Goal: Task Accomplishment & Management: Use online tool/utility

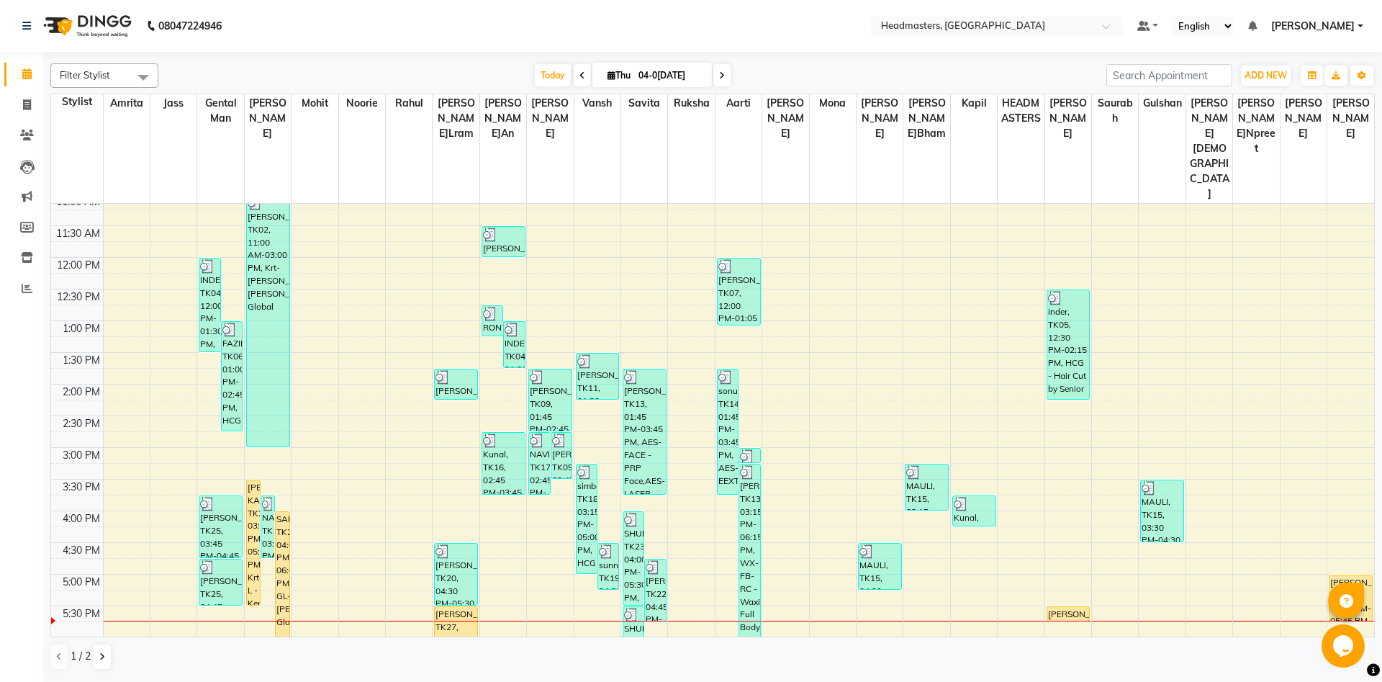
scroll to position [233, 0]
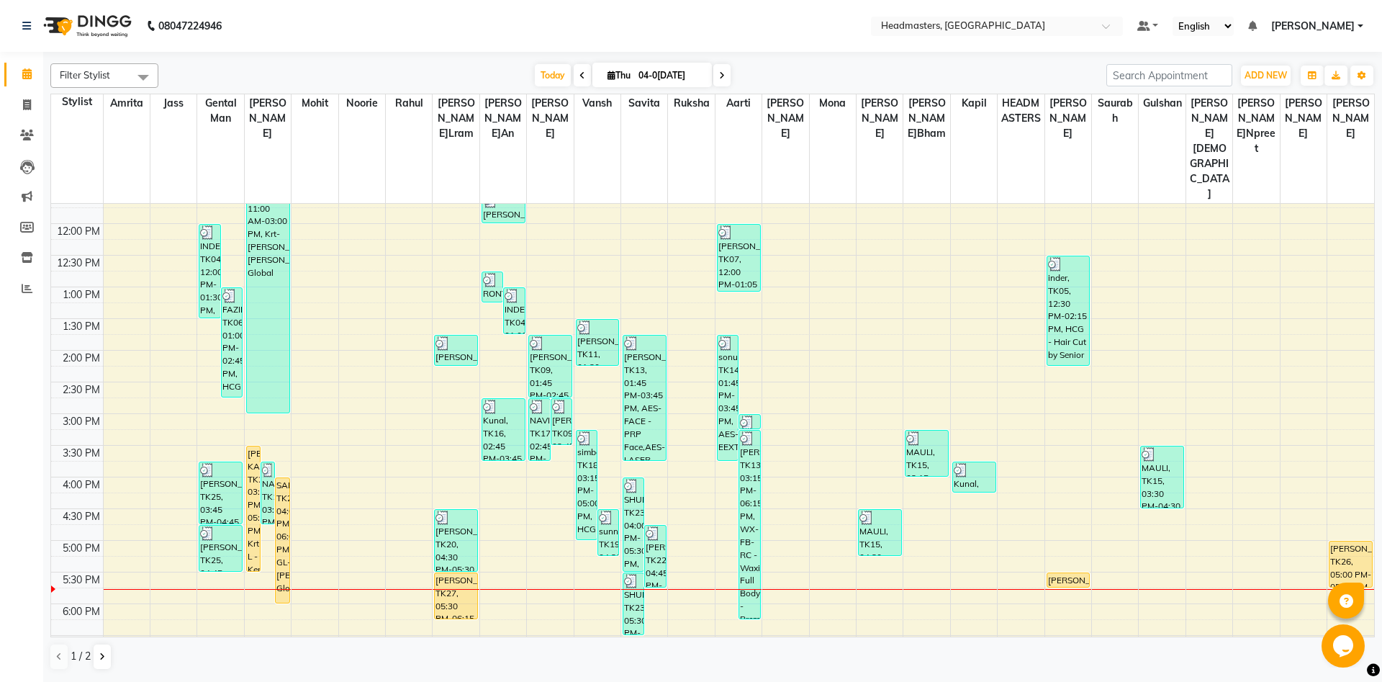
click at [262, 551] on div "8:00 AM 8:30 AM 9:00 AM 9:30 AM 10:00 AM 10:30 AM 11:00 AM 11:30 AM 12:00 PM 12…" at bounding box center [712, 413] width 1323 height 886
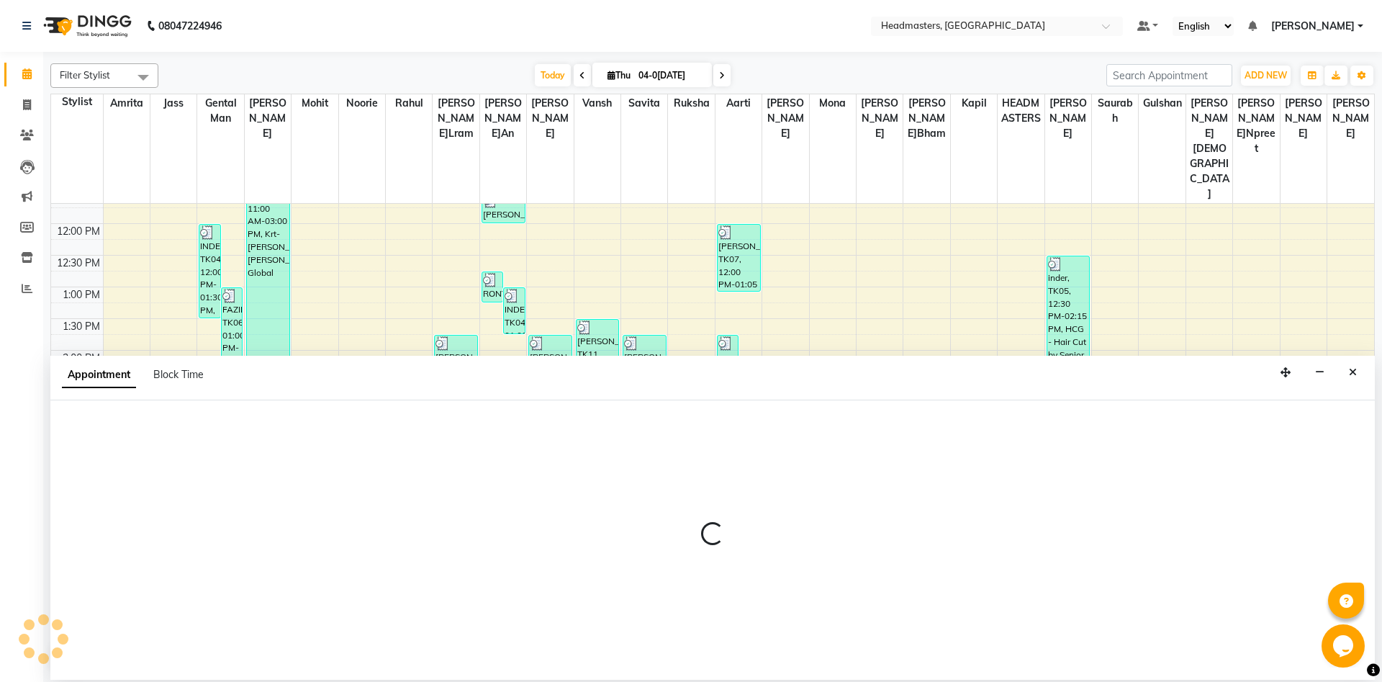
select select "60721"
select select "tentative"
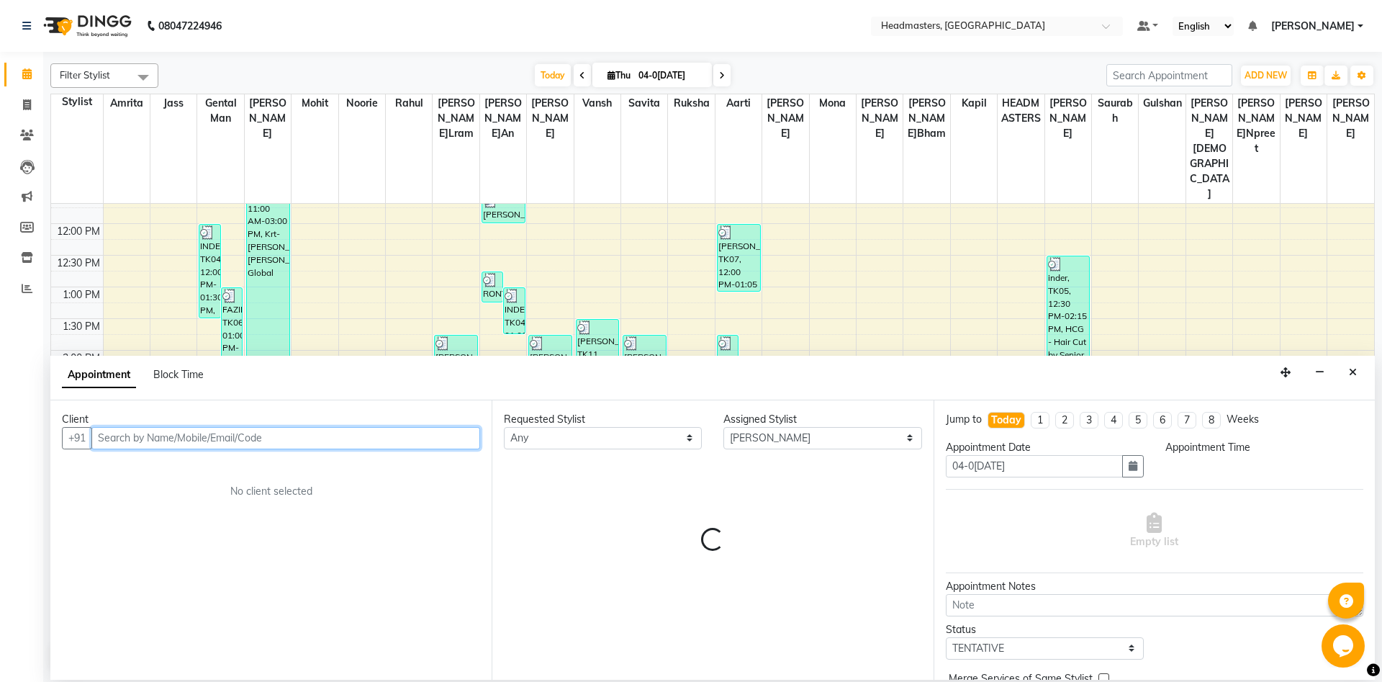
select select "1065"
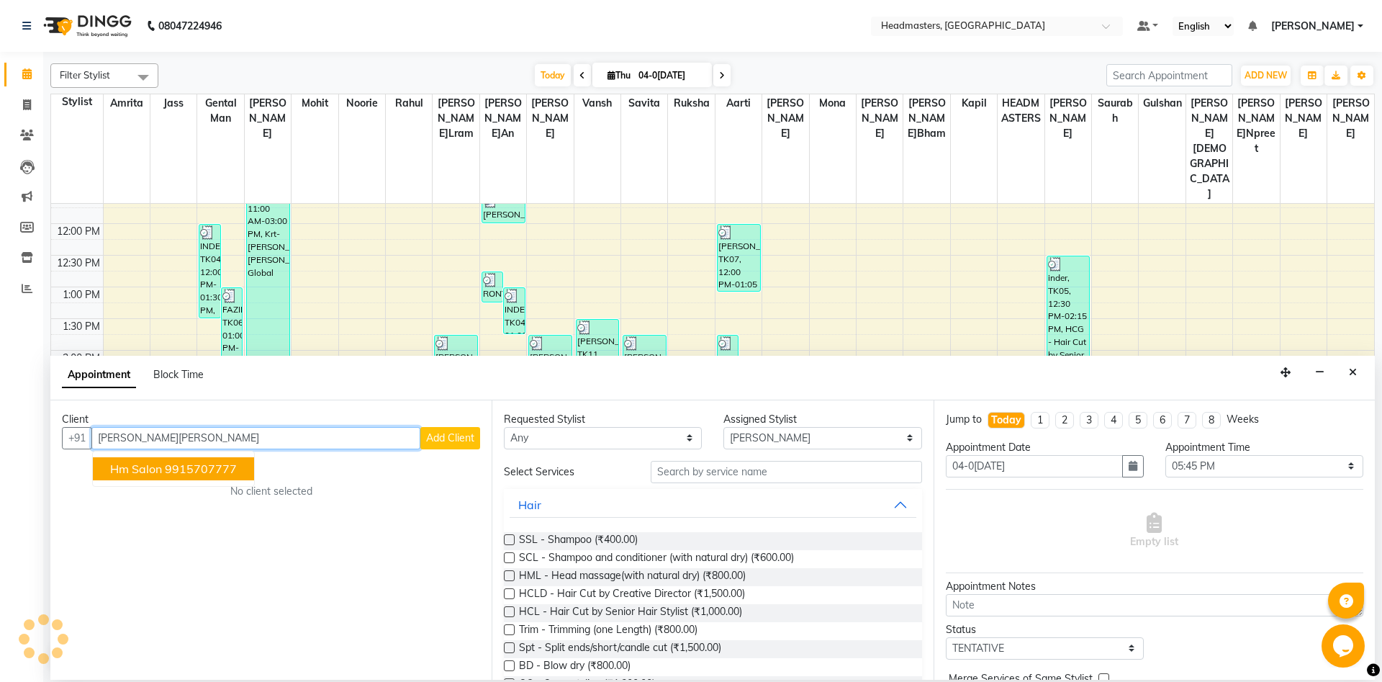
click at [155, 474] on span "hm salon" at bounding box center [136, 469] width 52 height 14
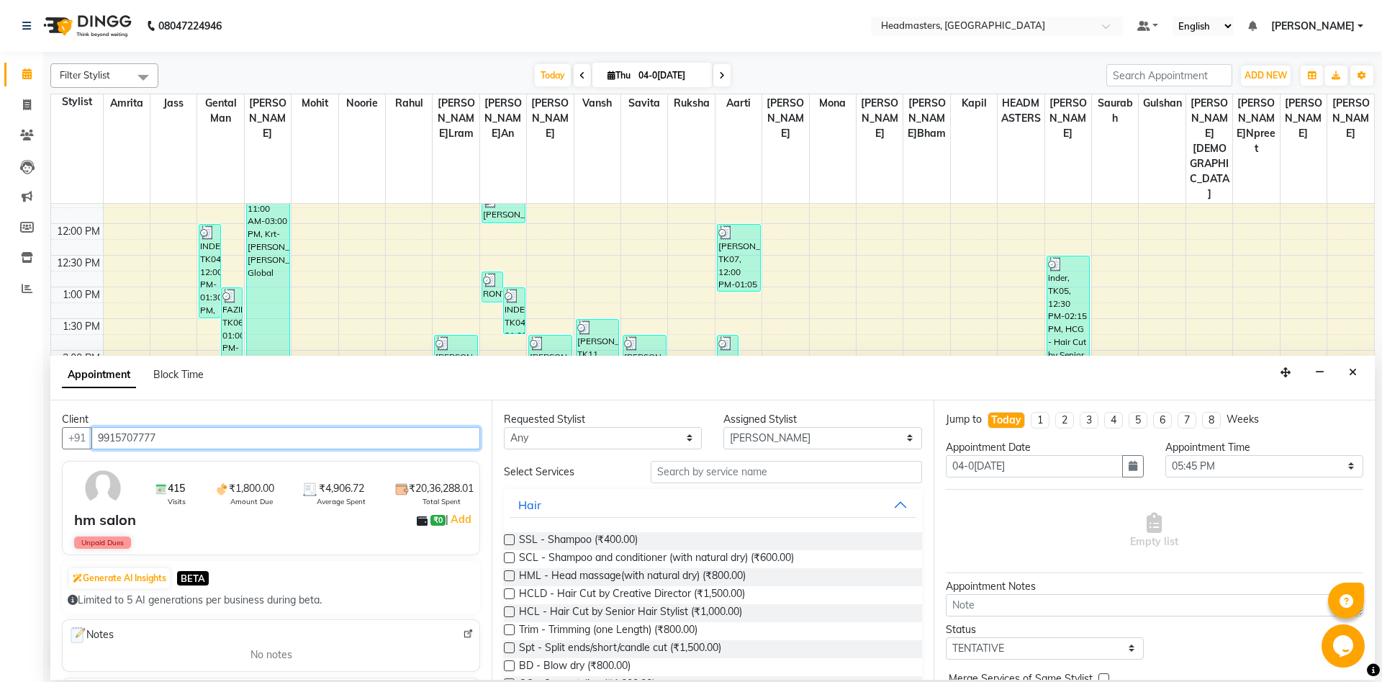
type input "9915707777"
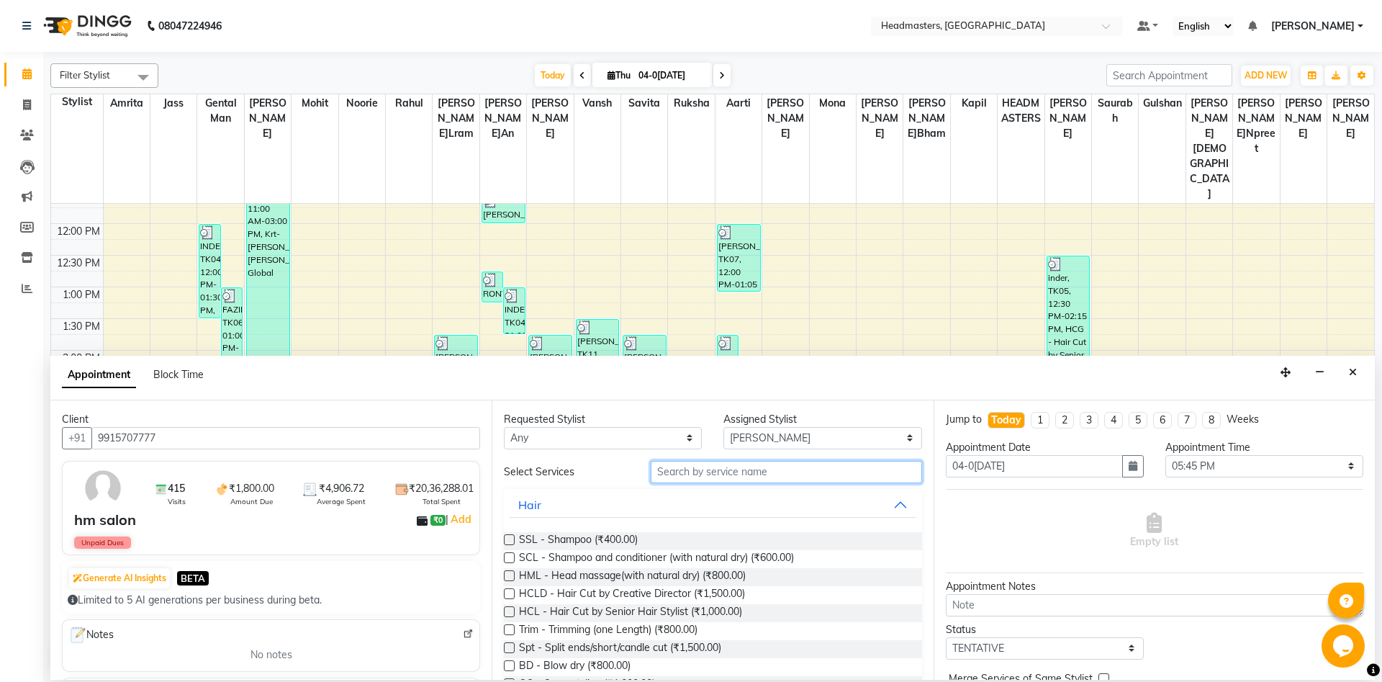
click at [701, 467] on input "text" at bounding box center [786, 472] width 271 height 22
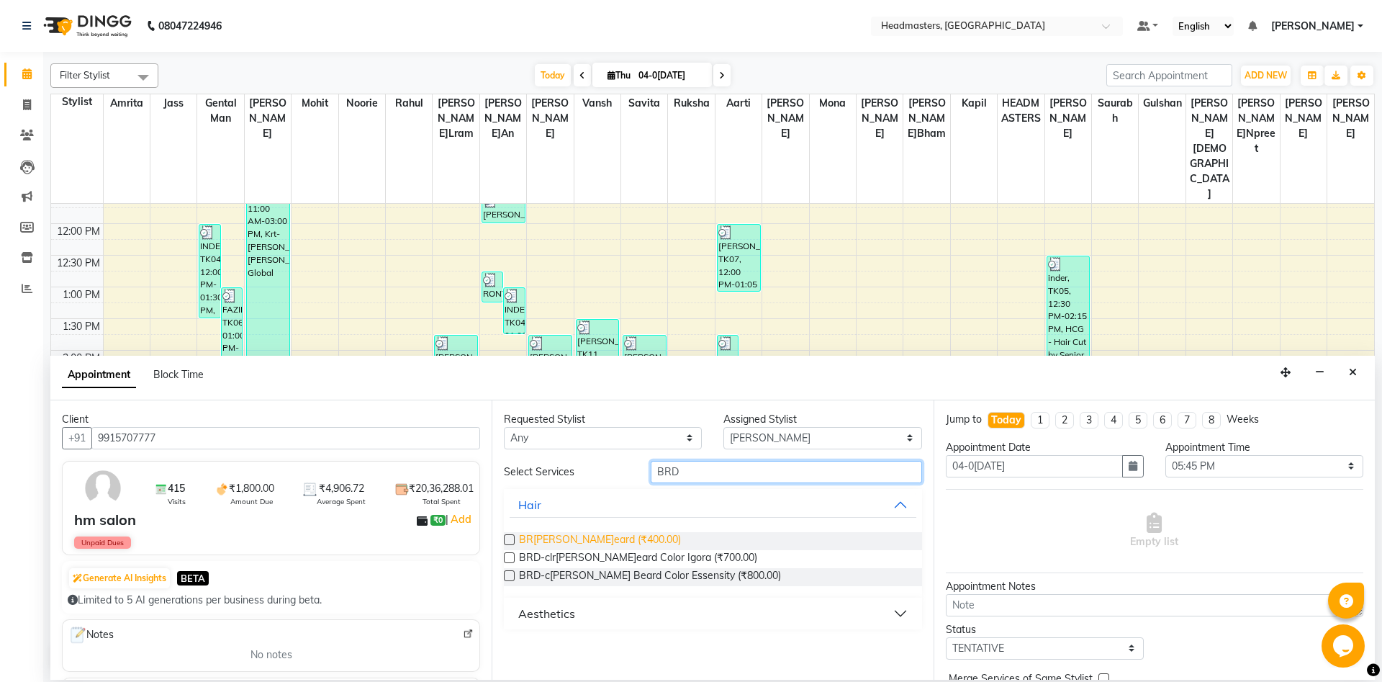
type input "BRD"
click at [587, 542] on span "BR[PERSON_NAME]eard (₹400.00)" at bounding box center [600, 541] width 162 height 18
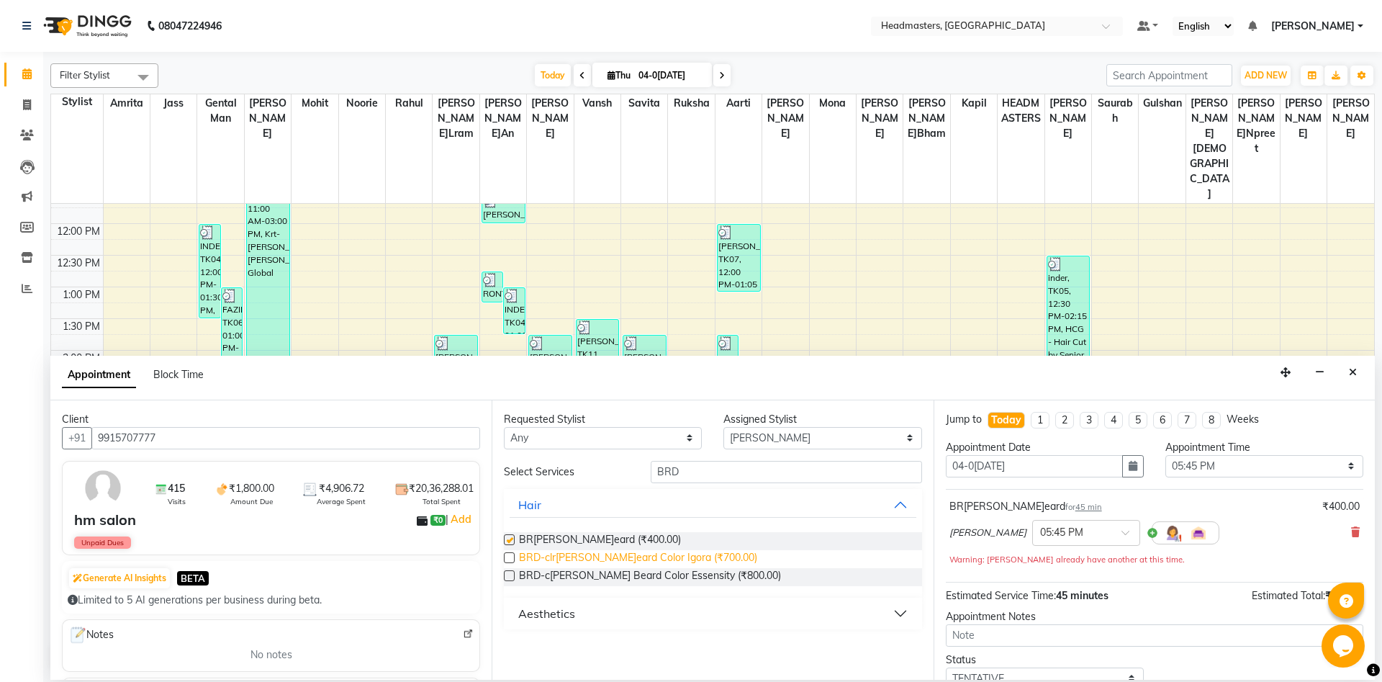
checkbox input "false"
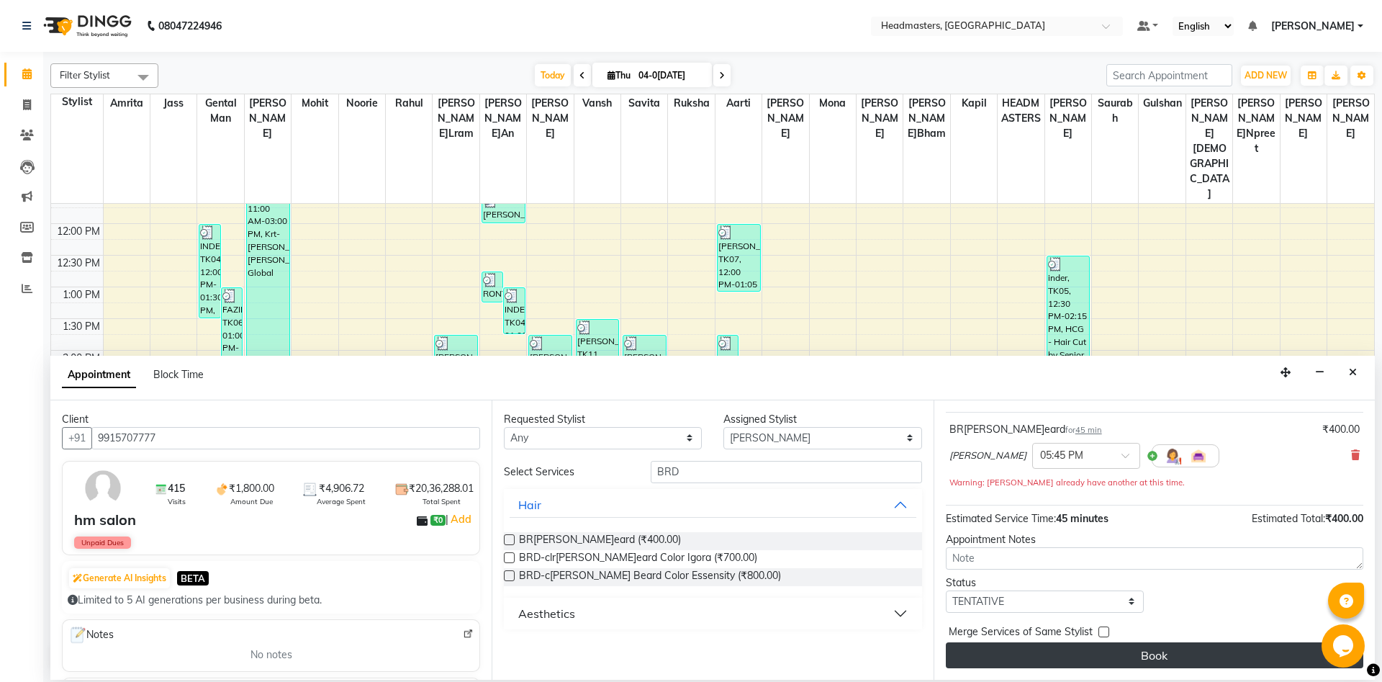
click at [1227, 655] on button "Book" at bounding box center [1155, 655] width 418 height 26
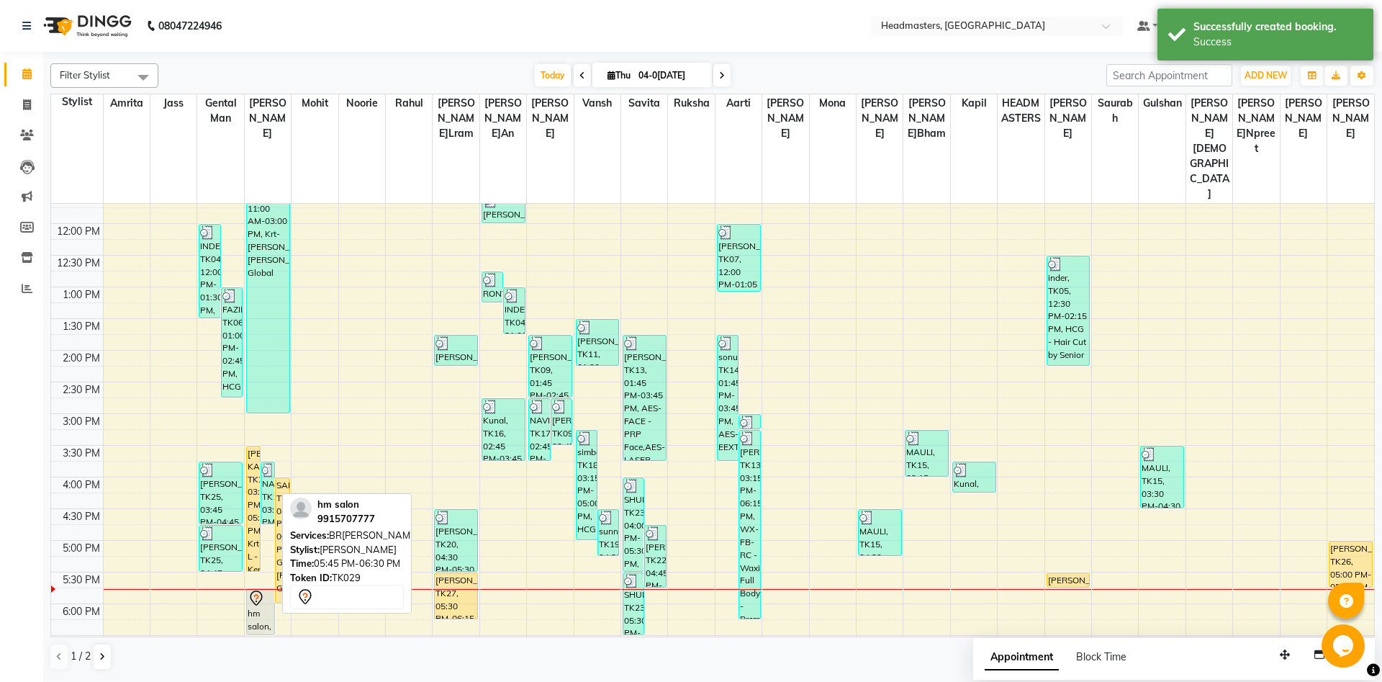
click at [262, 589] on div "hm salon, TK29, 05:45 PM-06:30 PM, BR[PERSON_NAME]eard" at bounding box center [261, 611] width 28 height 45
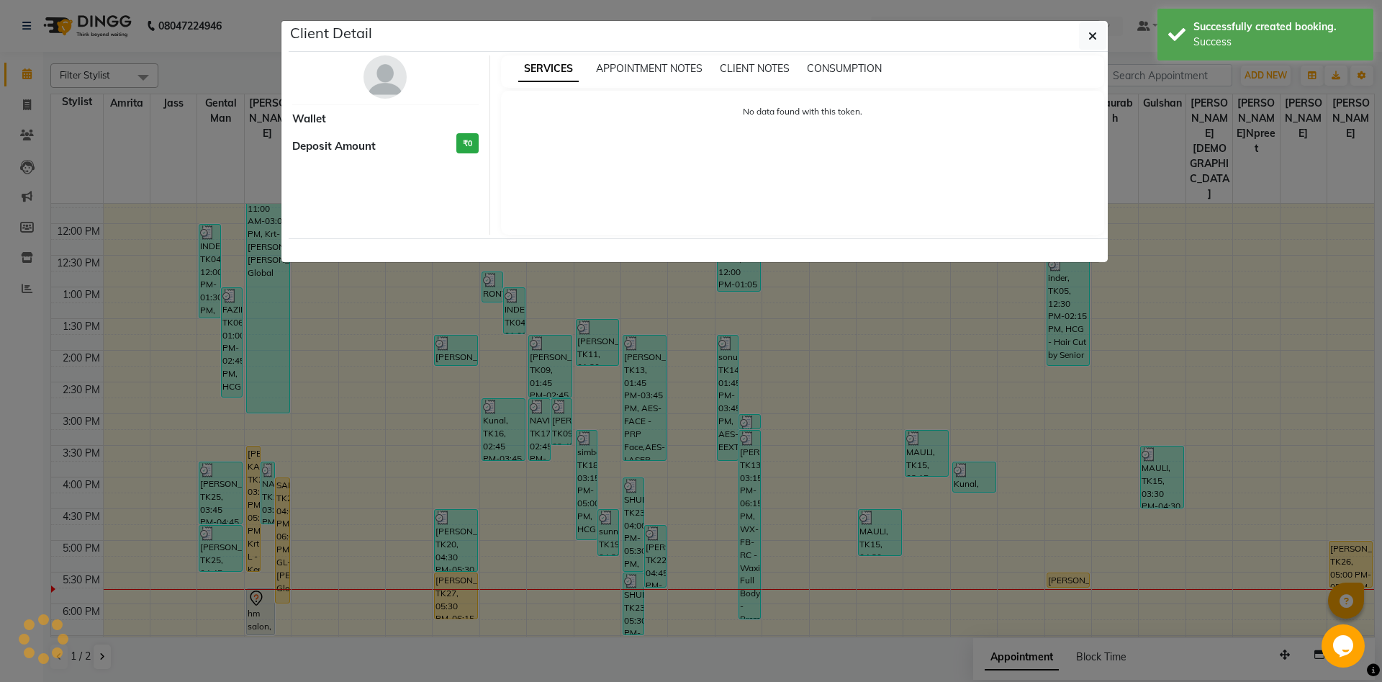
select select "7"
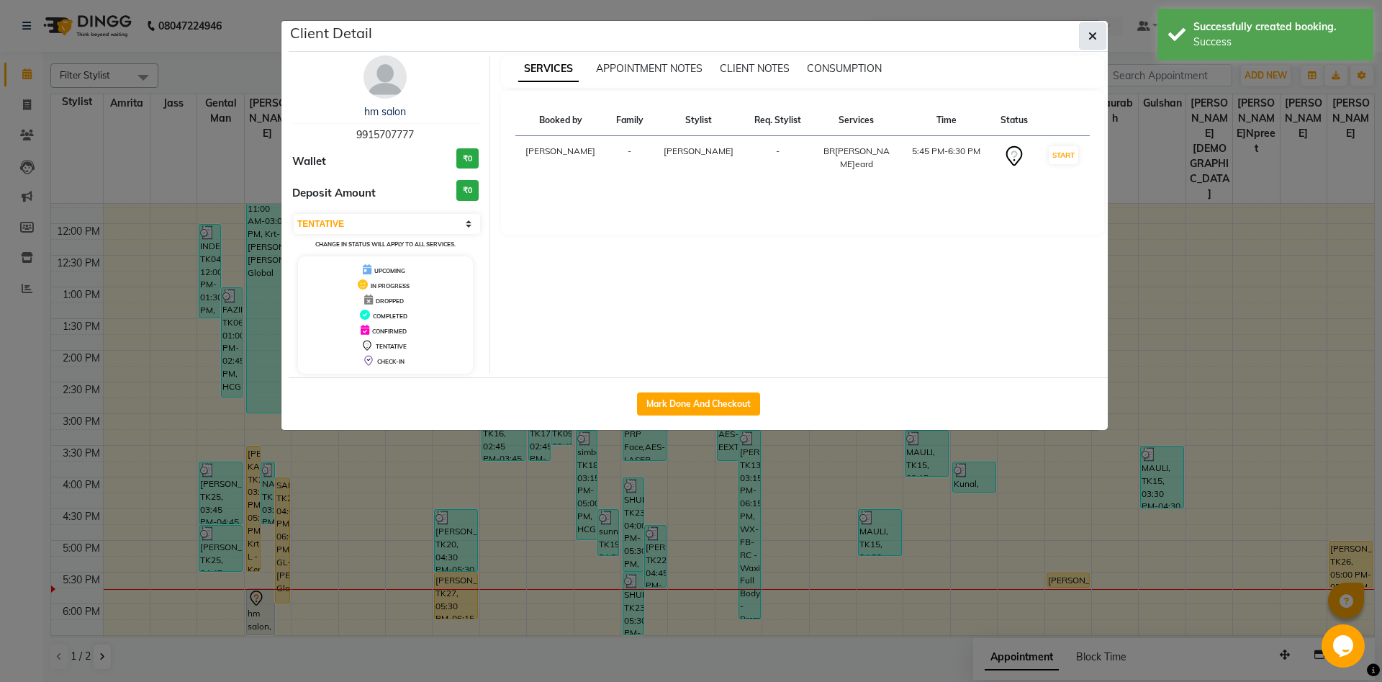
click at [1098, 45] on button "button" at bounding box center [1092, 35] width 27 height 27
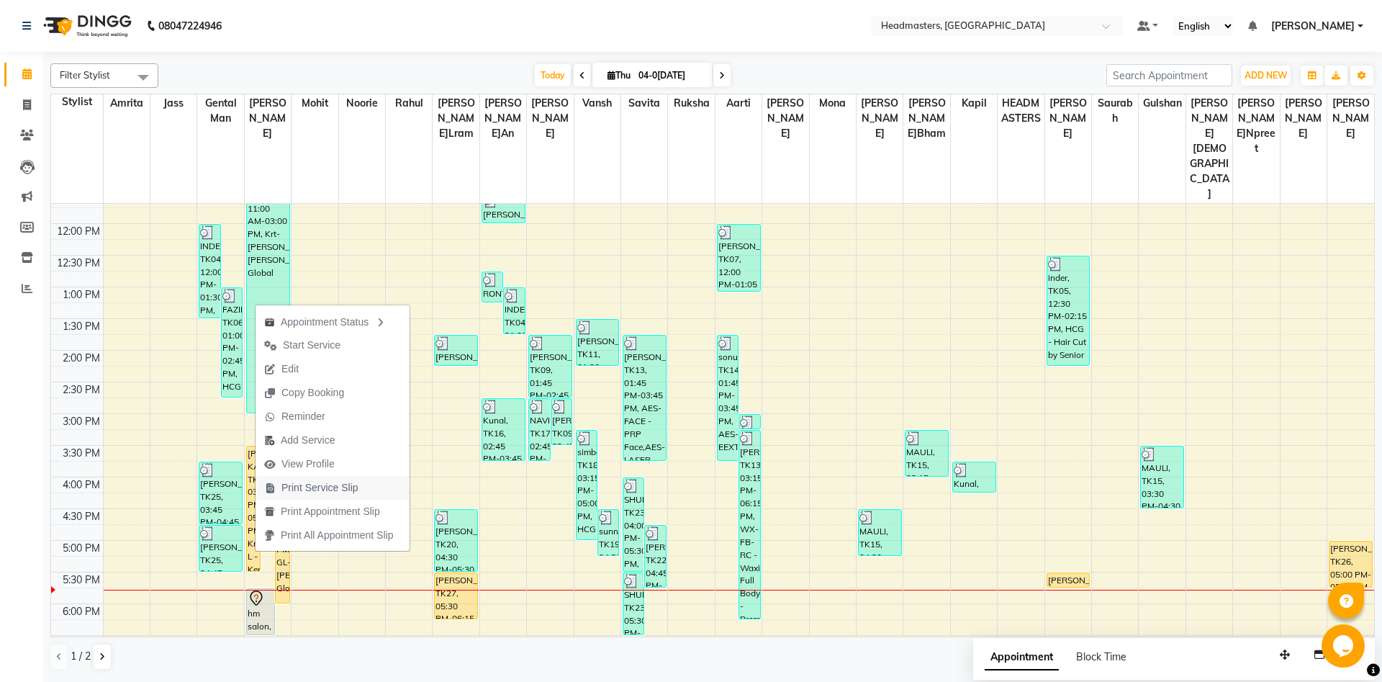
click at [312, 483] on span "Print Service Slip" at bounding box center [320, 487] width 77 height 15
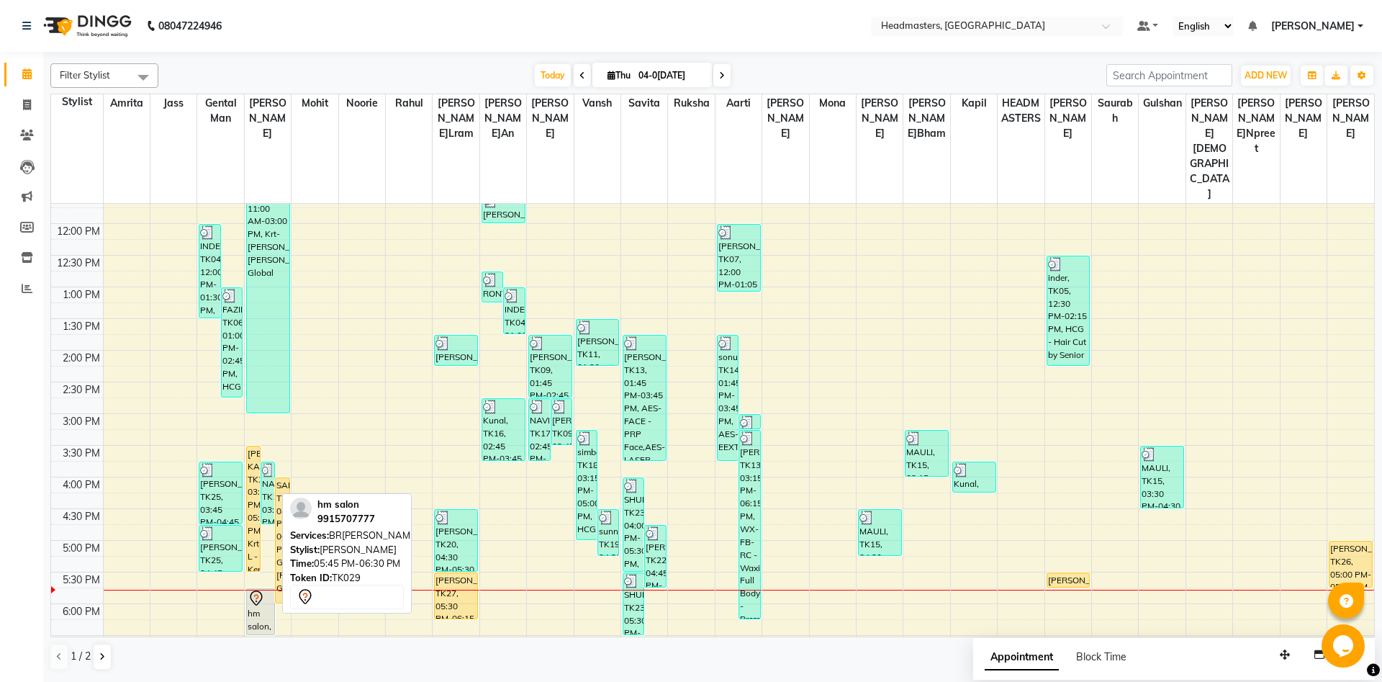
click at [265, 589] on div "hm salon, TK29, 05:45 PM-06:30 PM, BR[PERSON_NAME]eard" at bounding box center [261, 611] width 28 height 45
select select "7"
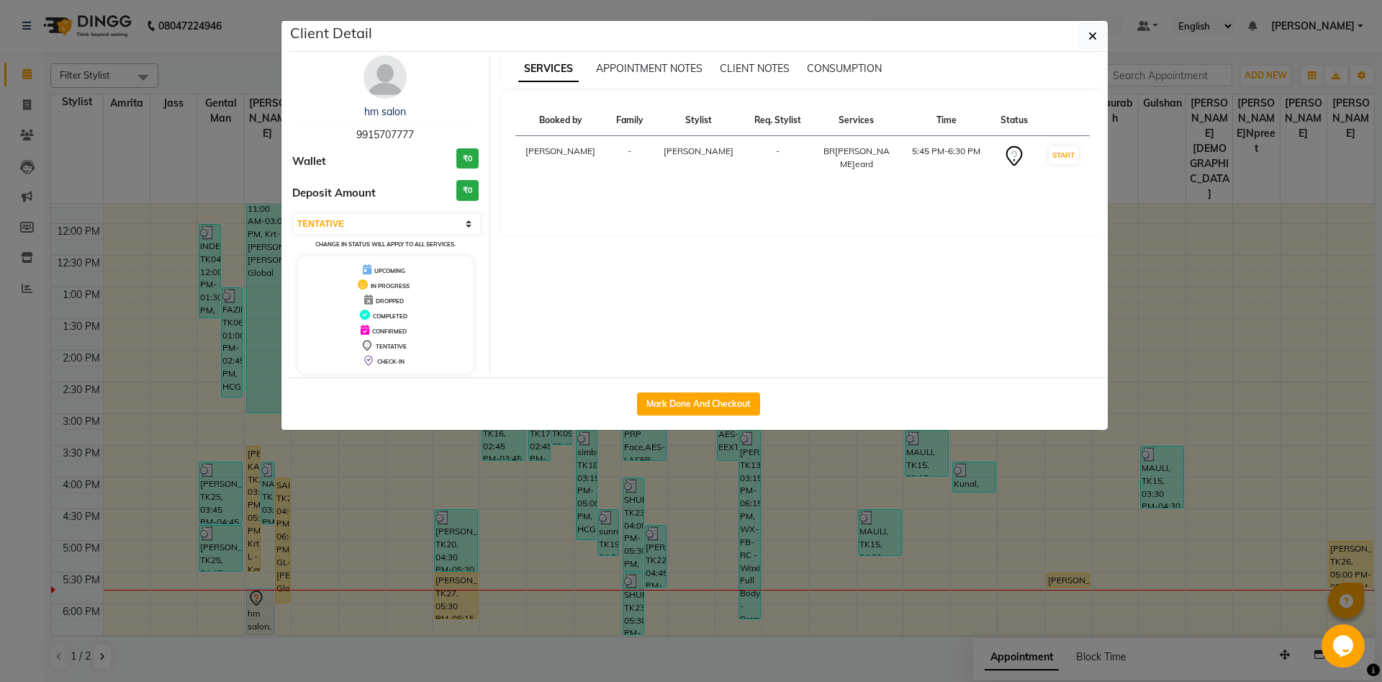
click at [693, 390] on div "Mark Done And Checkout" at bounding box center [698, 403] width 819 height 53
click at [686, 398] on button "Mark Done And Checkout" at bounding box center [698, 403] width 123 height 23
select select "service"
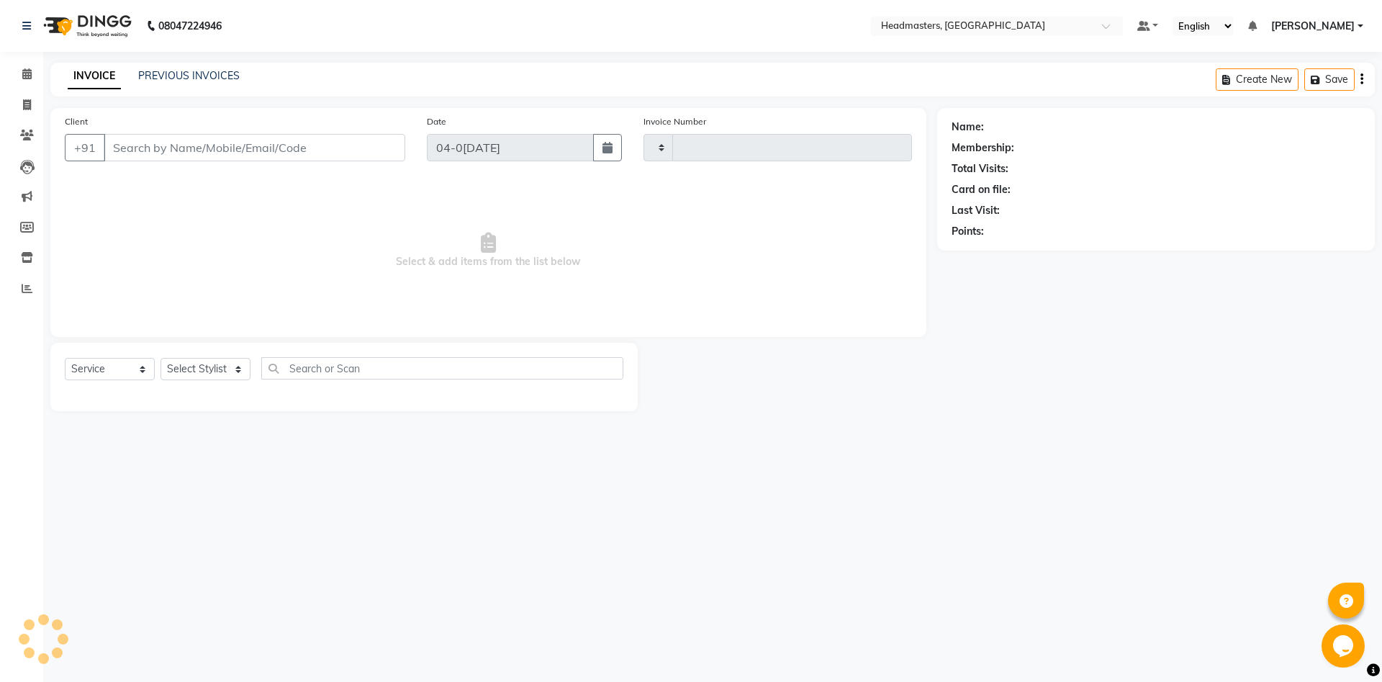
type input "5825"
select select "7130"
type input "9915707777"
select select "60721"
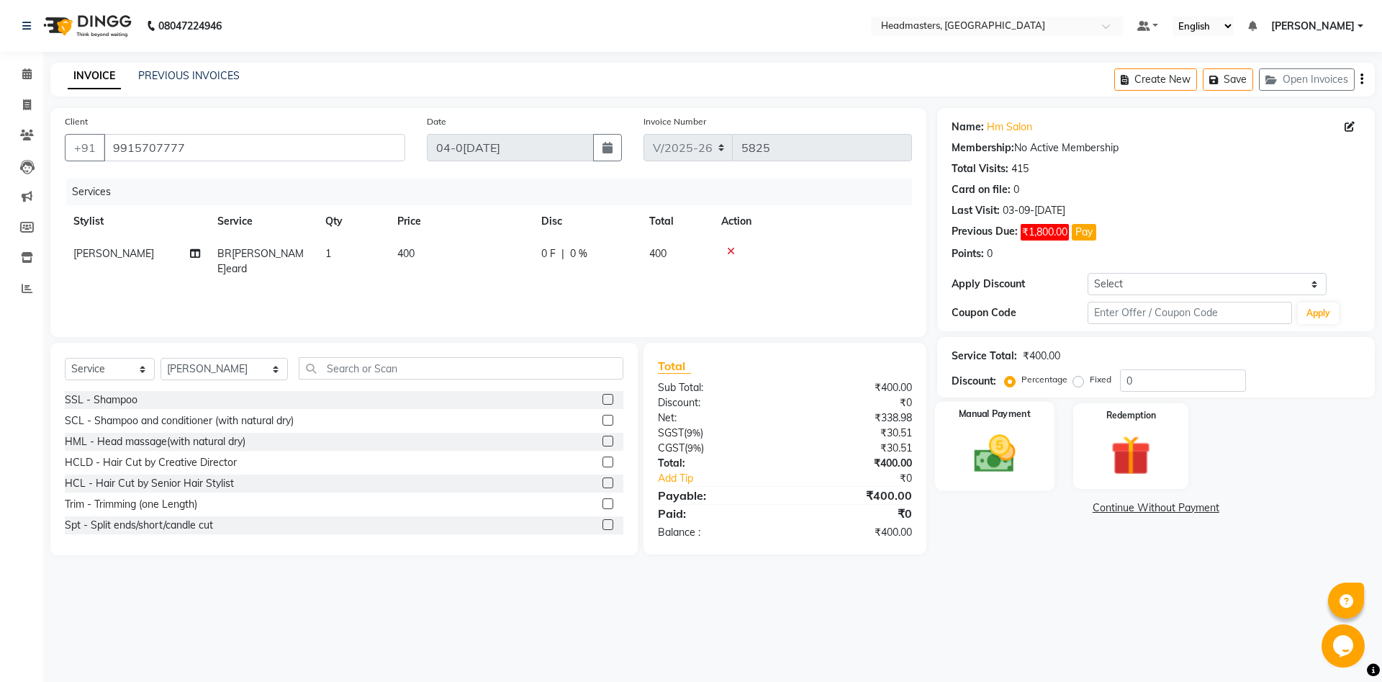
click at [955, 468] on div "Manual Payment" at bounding box center [995, 446] width 120 height 89
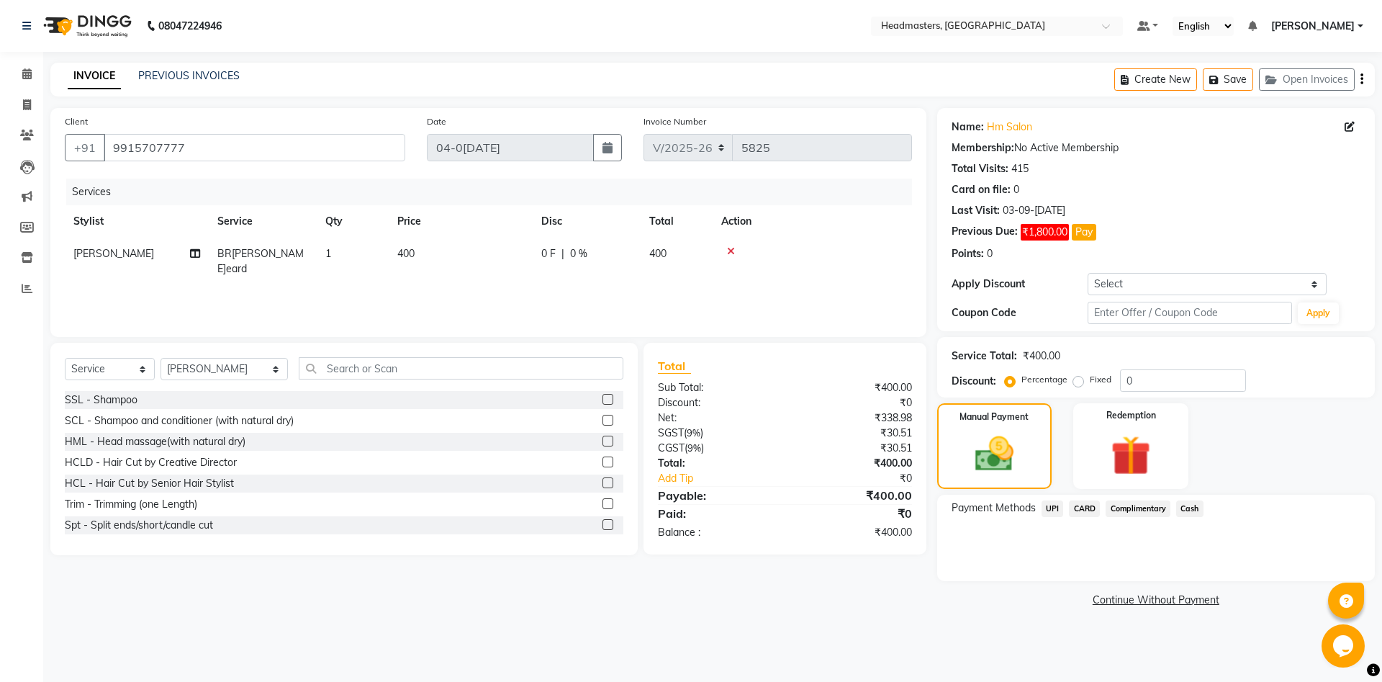
click at [1196, 511] on span "Cash" at bounding box center [1190, 508] width 27 height 17
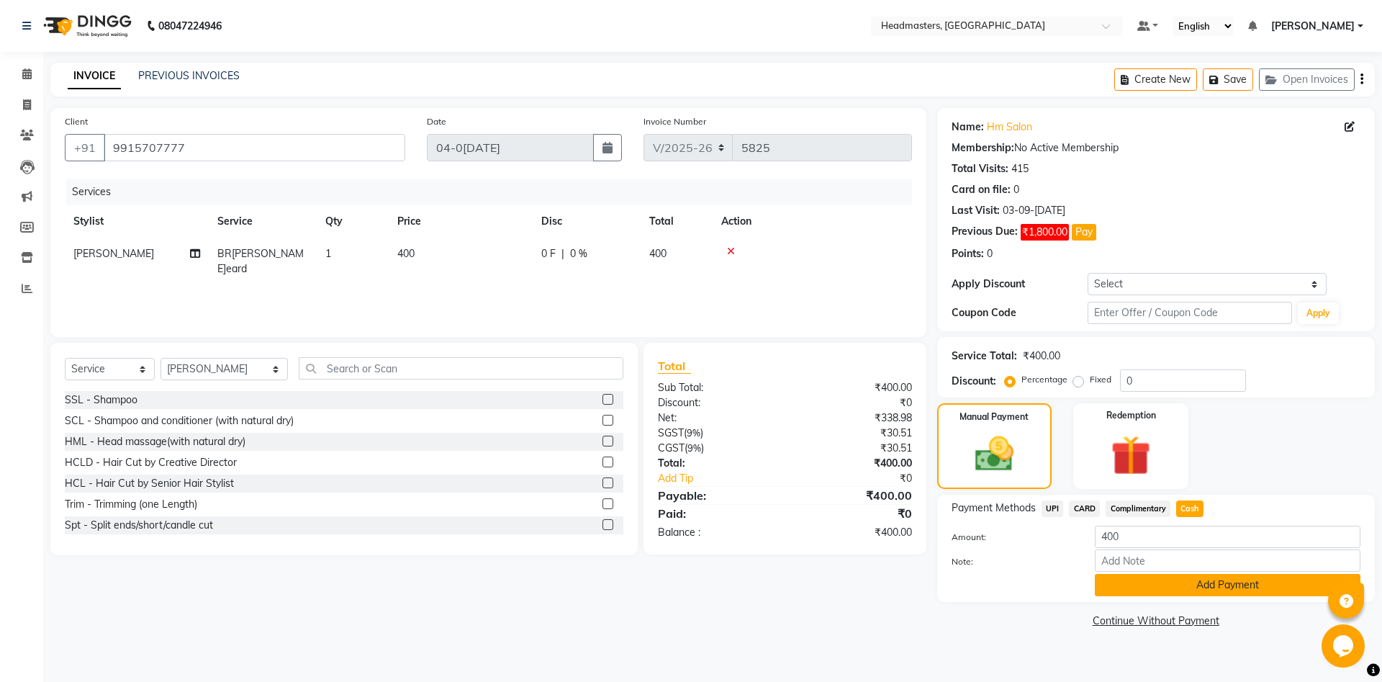
click at [1177, 588] on button "Add Payment" at bounding box center [1228, 585] width 266 height 22
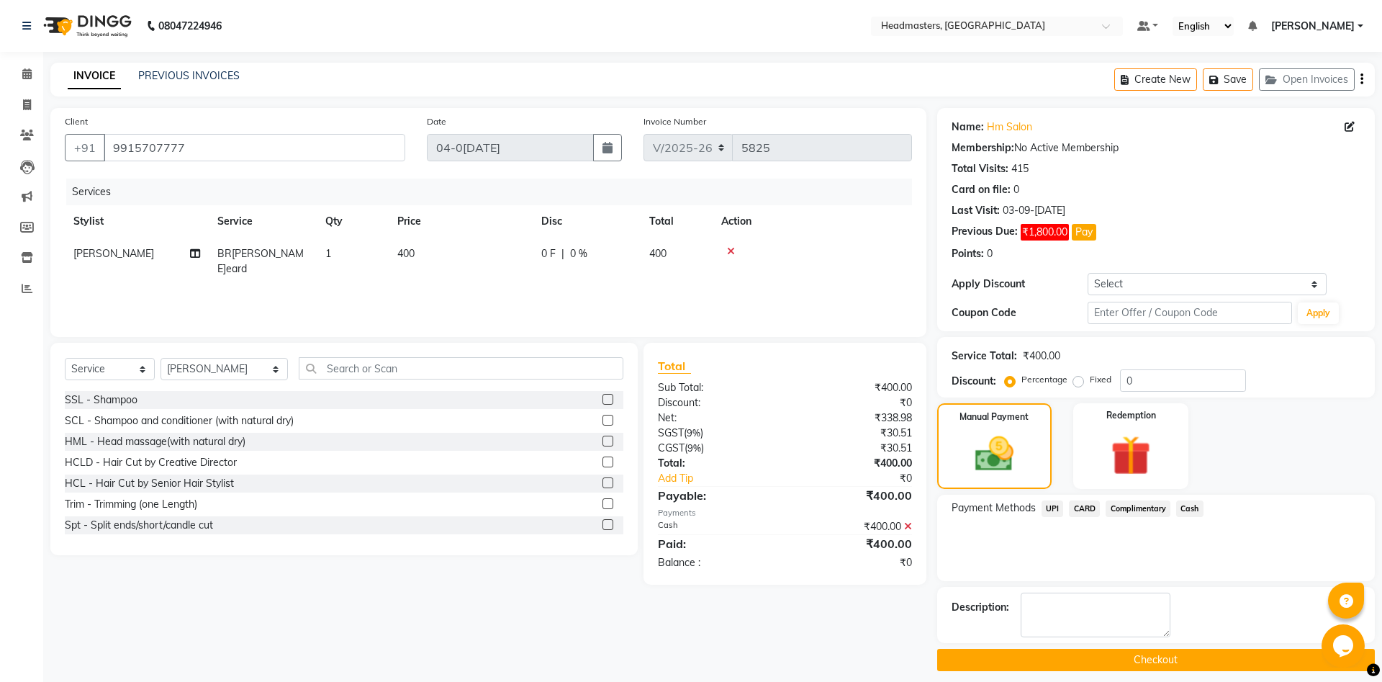
scroll to position [11, 0]
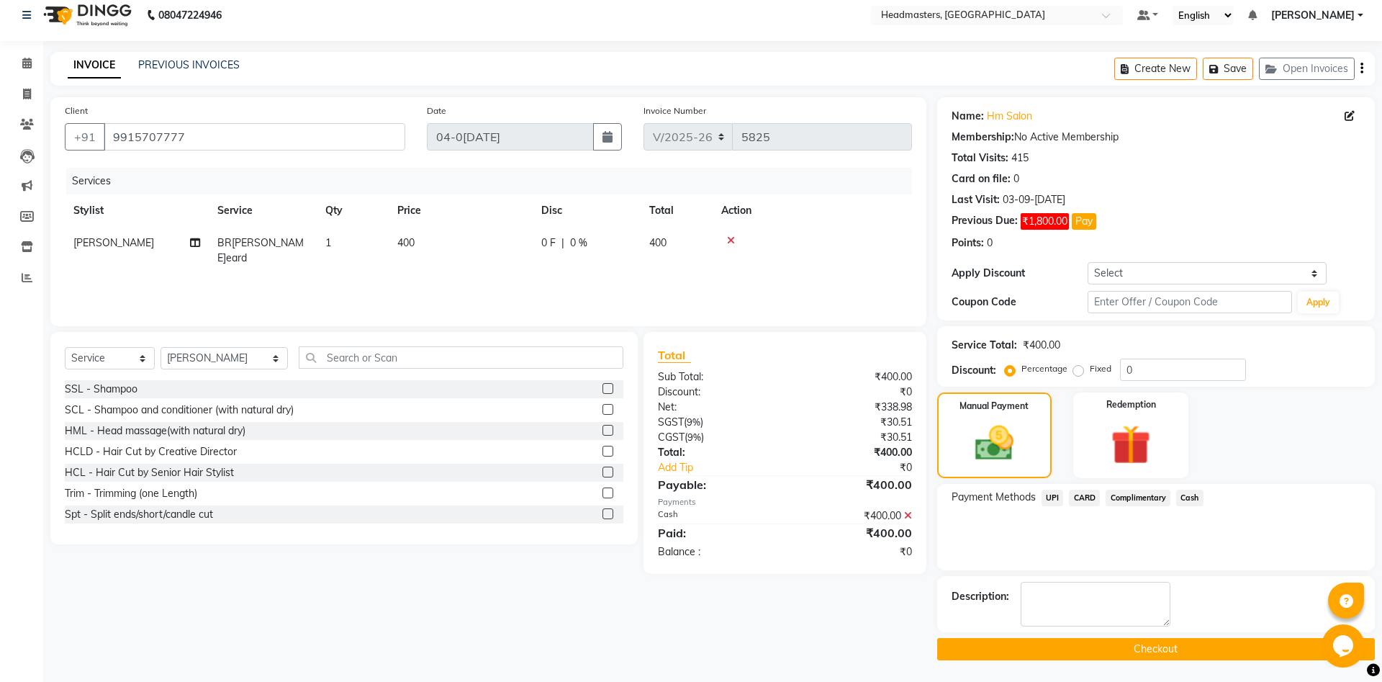
click at [1153, 652] on button "Checkout" at bounding box center [1157, 649] width 438 height 22
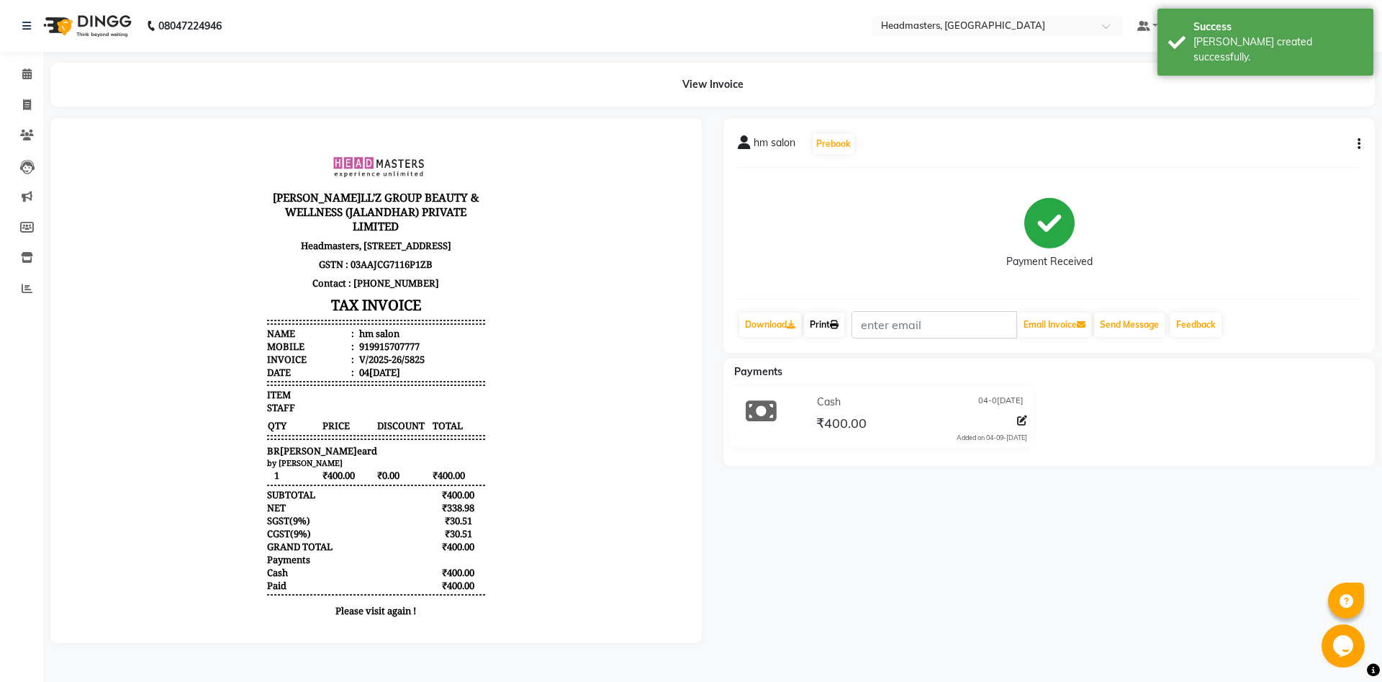
click at [825, 329] on link "Print" at bounding box center [824, 325] width 40 height 24
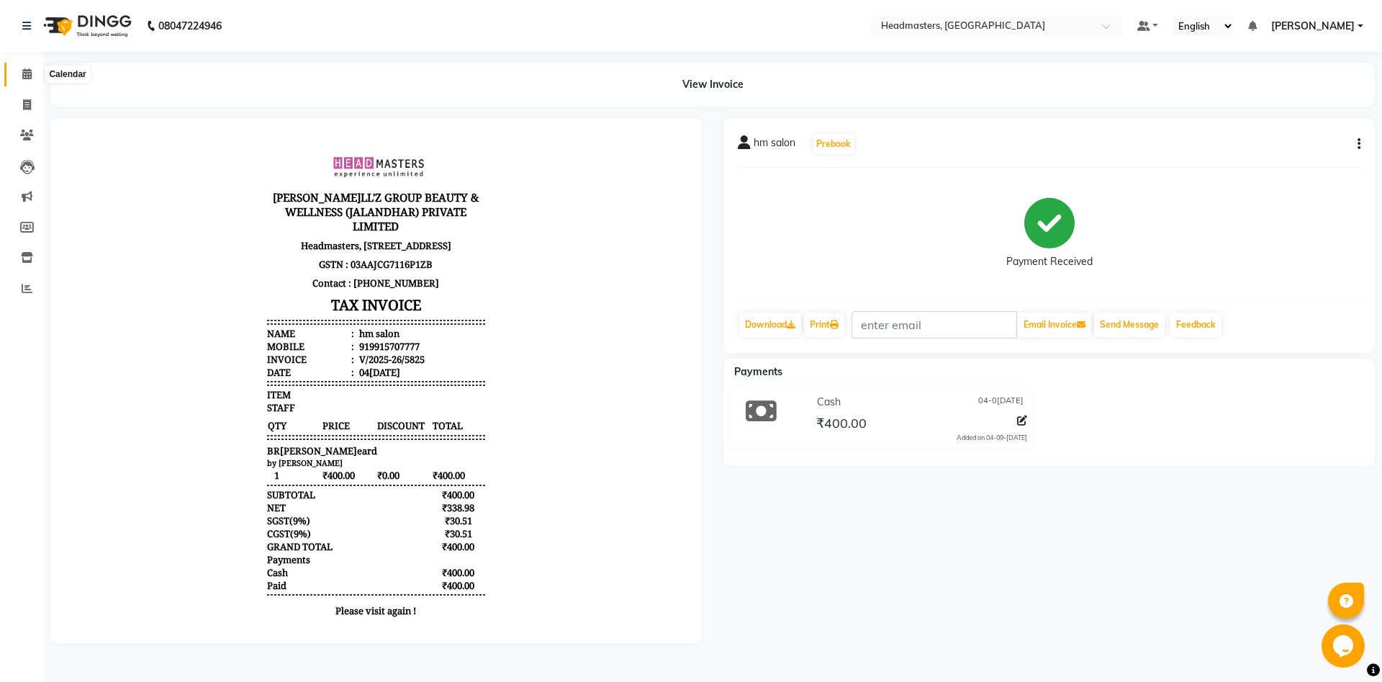
click at [27, 72] on icon at bounding box center [26, 73] width 9 height 11
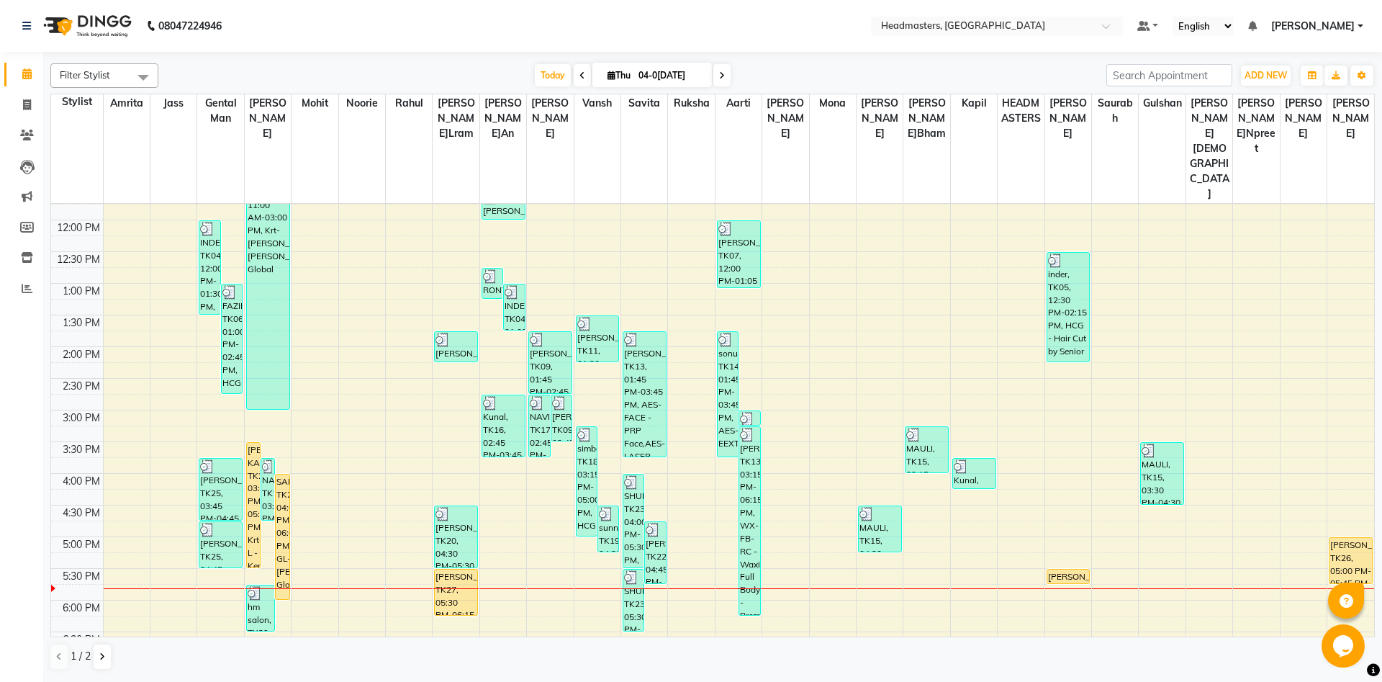
scroll to position [233, 0]
